Goal: Task Accomplishment & Management: Complete application form

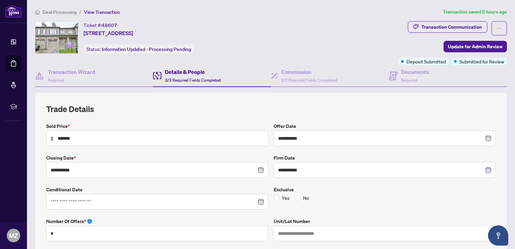
scroll to position [19, 0]
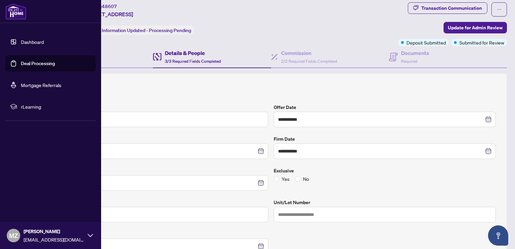
click at [23, 44] on link "Dashboard" at bounding box center [32, 42] width 23 height 6
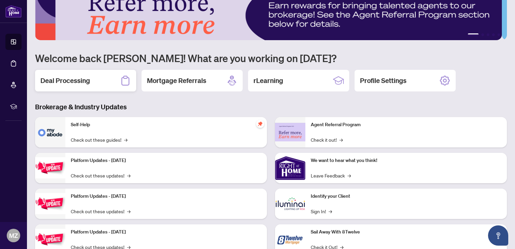
click at [81, 77] on h2 "Deal Processing" at bounding box center [65, 80] width 50 height 9
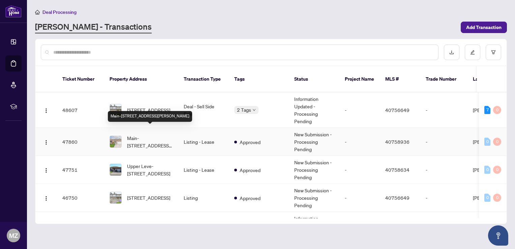
click at [152, 134] on span "Main-[STREET_ADDRESS][PERSON_NAME]" at bounding box center [150, 141] width 46 height 15
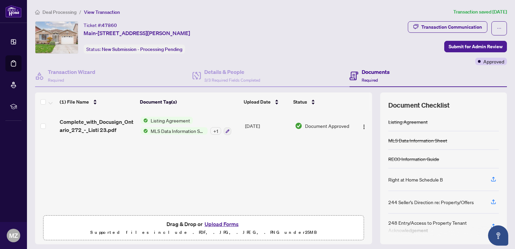
click at [224, 220] on button "Upload Forms" at bounding box center [222, 223] width 38 height 9
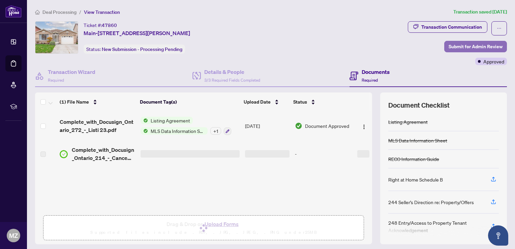
click at [448, 45] on span "Submit for Admin Review" at bounding box center [475, 46] width 54 height 11
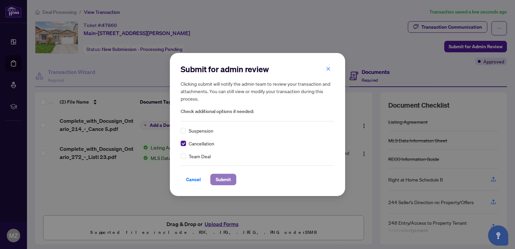
click at [223, 181] on span "Submit" at bounding box center [223, 179] width 15 height 11
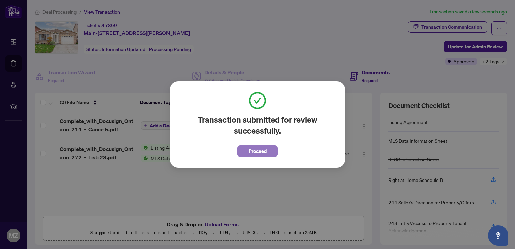
click at [253, 152] on span "Proceed" at bounding box center [258, 151] width 18 height 11
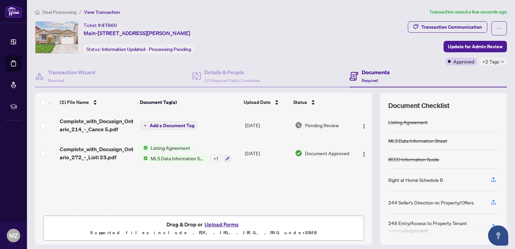
click at [163, 126] on span "Add a Document Tag" at bounding box center [172, 125] width 45 height 5
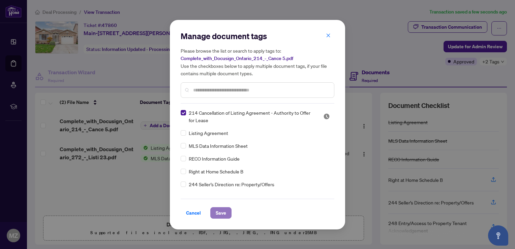
click at [221, 210] on span "Save" at bounding box center [221, 212] width 10 height 11
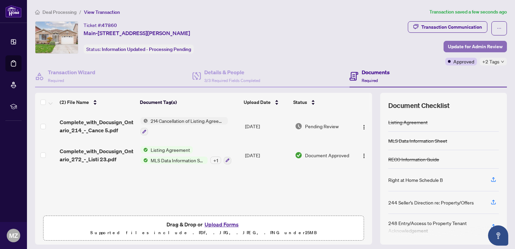
click at [478, 48] on span "Update for Admin Review" at bounding box center [475, 46] width 55 height 11
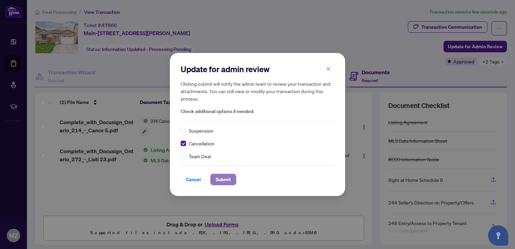
click at [224, 177] on span "Submit" at bounding box center [223, 179] width 15 height 11
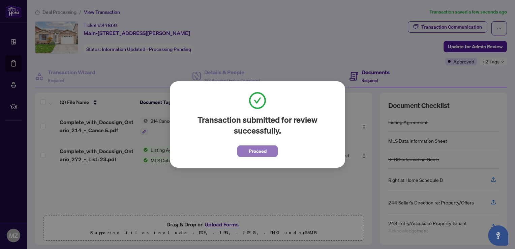
click at [261, 151] on span "Proceed" at bounding box center [258, 151] width 18 height 11
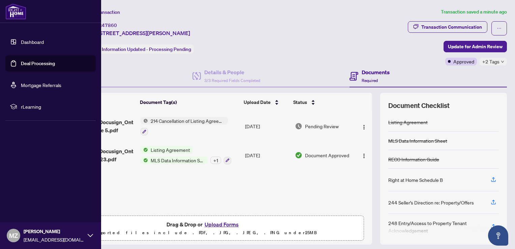
click at [40, 43] on link "Dashboard" at bounding box center [32, 42] width 23 height 6
